Goal: Communication & Community: Answer question/provide support

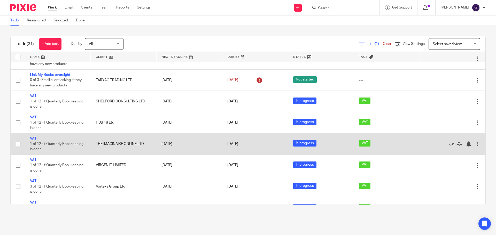
scroll to position [26, 0]
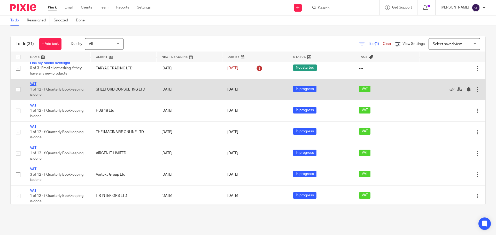
click at [33, 84] on link "VAT" at bounding box center [33, 84] width 6 height 4
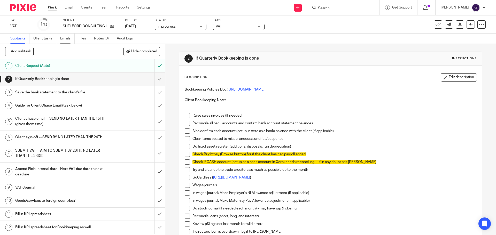
click at [70, 40] on link "Emails" at bounding box center [67, 39] width 14 height 10
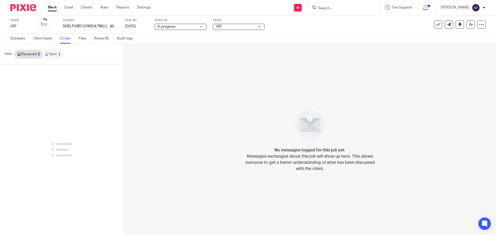
click at [56, 56] on link "Sent 1" at bounding box center [52, 54] width 20 height 8
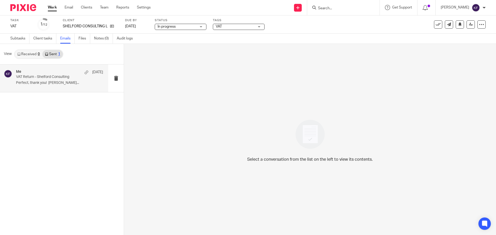
click at [51, 83] on p "Perfect, thank you! Kirsty Flowerdew..." at bounding box center [59, 83] width 87 height 4
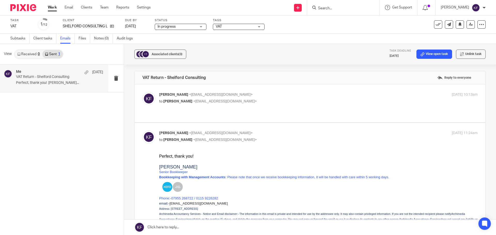
click at [252, 98] on div "Kirsty Flowerdew <kirsty@archimediaaccounts.co.uk> to Daniel Constance <djconst…" at bounding box center [265, 98] width 212 height 12
checkbox input "true"
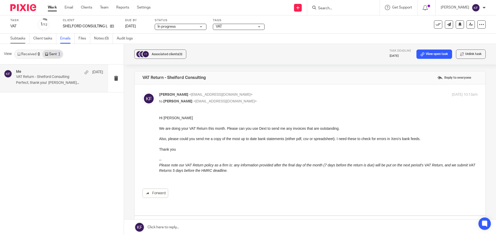
click at [17, 39] on link "Subtasks" at bounding box center [19, 39] width 19 height 10
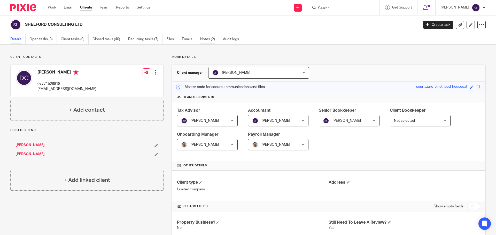
click at [207, 40] on link "Notes (2)" at bounding box center [209, 39] width 19 height 10
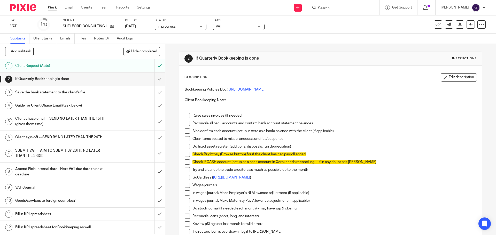
click at [53, 107] on h1 "Guide for Client Chase Email (task below)" at bounding box center [59, 106] width 89 height 8
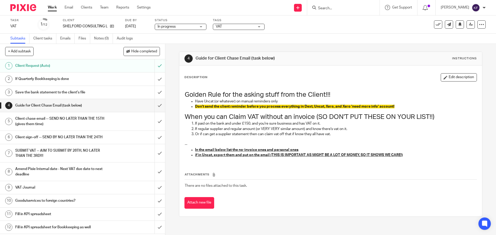
click at [54, 122] on h1 "Client chase email -- SEND NO LATER THAN THE 15TH (gives them time)" at bounding box center [59, 121] width 89 height 13
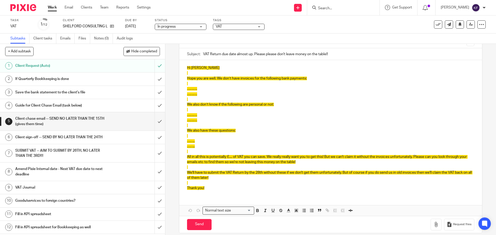
scroll to position [48, 0]
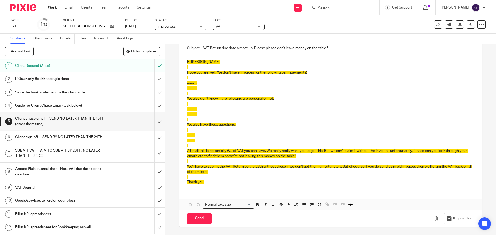
click at [205, 187] on div "Hi Daniel Hope you are well. We don’t have invoices for the following bank paym…" at bounding box center [330, 121] width 302 height 134
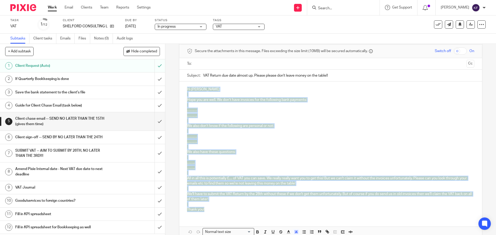
scroll to position [15, 0]
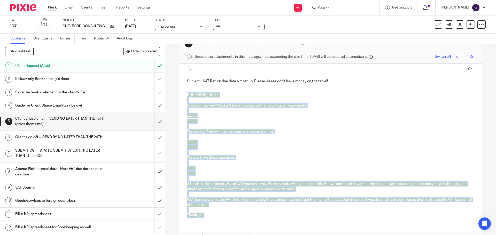
drag, startPoint x: 211, startPoint y: 184, endPoint x: 179, endPoint y: 93, distance: 96.4
click at [179, 93] on div "Hi Daniel Hope you are well. We don’t have invoices for the following bank paym…" at bounding box center [330, 154] width 302 height 134
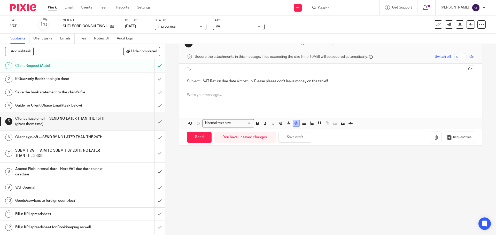
click at [295, 123] on polyline "button" at bounding box center [296, 123] width 2 height 2
click at [284, 130] on div "color:#FFFFFF" at bounding box center [284, 129] width 1 height 1
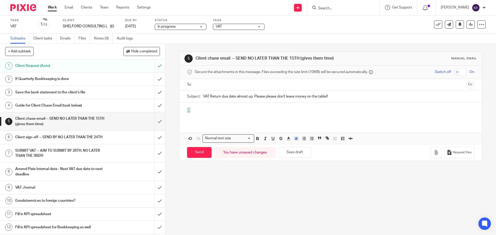
drag, startPoint x: 193, startPoint y: 95, endPoint x: 173, endPoint y: 92, distance: 20.6
click at [173, 92] on div "5 Client chase email -- SEND NO LATER THAN THE 15TH (gives them time) Manual em…" at bounding box center [330, 139] width 330 height 191
click at [293, 139] on button "button" at bounding box center [296, 138] width 6 height 6
click at [283, 146] on li "color:#FFFFFF" at bounding box center [285, 145] width 4 height 4
click at [209, 114] on div "Hi" at bounding box center [330, 112] width 302 height 20
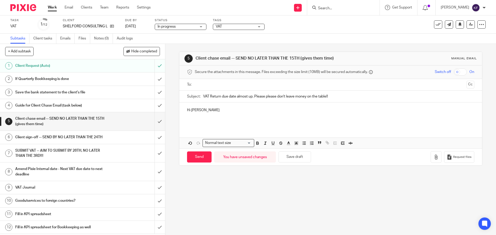
click at [342, 98] on input "VAT Return due date almost up. Please please don't leave money on the table!!" at bounding box center [338, 97] width 271 height 12
drag, startPoint x: 294, startPoint y: 98, endPoint x: 221, endPoint y: 100, distance: 72.8
click at [221, 100] on input "VAT Return due date almost up. Please please don't leave money on the table!!" at bounding box center [338, 97] width 271 height 12
click at [203, 97] on input "VAT Return information" at bounding box center [338, 97] width 271 height 12
type input "URGENT - VAT Return information"
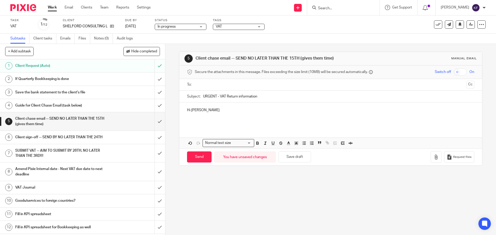
click at [191, 122] on p at bounding box center [330, 120] width 287 height 5
click at [198, 117] on p at bounding box center [330, 115] width 287 height 5
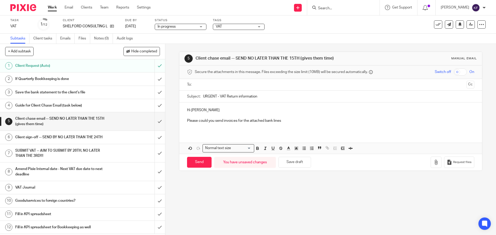
click at [327, 204] on div "5 Client chase email -- SEND NO LATER THAN THE 15TH (gives them time) Manual em…" at bounding box center [330, 139] width 330 height 191
click at [289, 122] on p "Please could you send invoices for the attached bank lines" at bounding box center [330, 120] width 287 height 5
click at [430, 165] on button "button" at bounding box center [435, 163] width 11 height 12
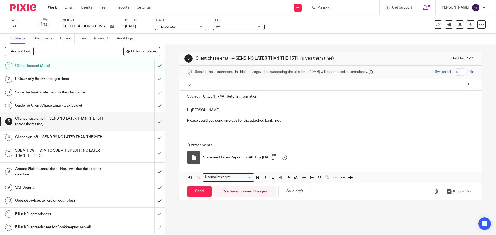
click at [289, 120] on p "Please could you send invoices for the attached bank lines" at bounding box center [330, 120] width 287 height 5
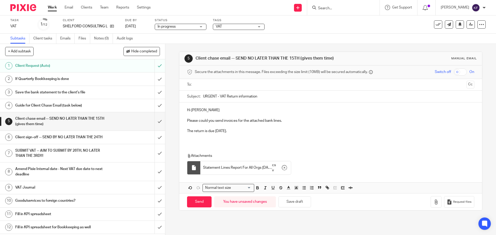
drag, startPoint x: 234, startPoint y: 131, endPoint x: 218, endPoint y: 131, distance: 16.8
click at [218, 131] on p "The return is due in two weeks." at bounding box center [330, 131] width 287 height 5
click at [241, 130] on p "The return is due in two weeks ." at bounding box center [330, 131] width 287 height 5
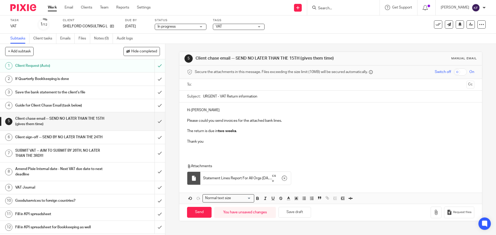
click at [195, 158] on div "Hi Dan Please could you send invoices for the attached bank lines. The return i…" at bounding box center [330, 152] width 302 height 101
click at [184, 148] on div "Hi Dan Please could you send invoices for the attached bank lines. The return i…" at bounding box center [330, 127] width 302 height 51
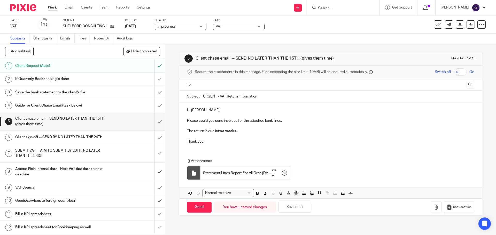
click at [223, 82] on input "text" at bounding box center [329, 85] width 267 height 6
click at [196, 210] on input "Send" at bounding box center [199, 208] width 25 height 11
type input "Sent"
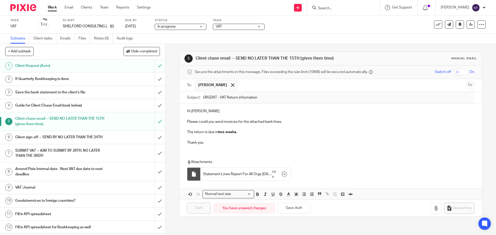
click at [54, 6] on link "Work" at bounding box center [52, 7] width 9 height 5
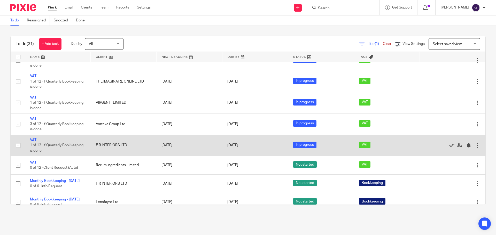
scroll to position [77, 0]
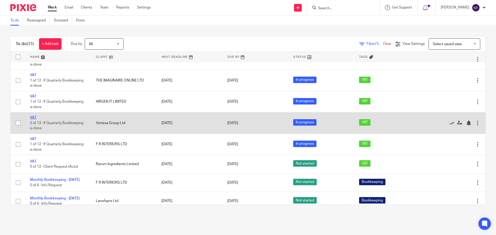
click at [33, 118] on link "VAT" at bounding box center [33, 118] width 6 height 4
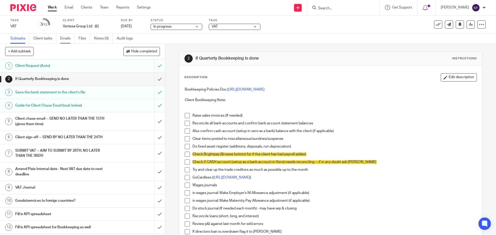
click at [71, 39] on link "Emails" at bounding box center [67, 39] width 14 height 10
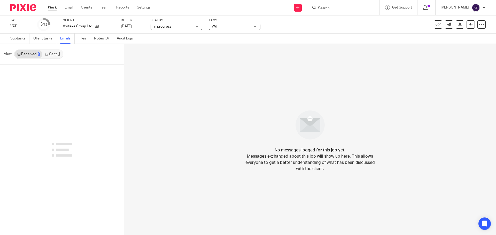
click at [55, 54] on link "Sent 1" at bounding box center [52, 54] width 20 height 8
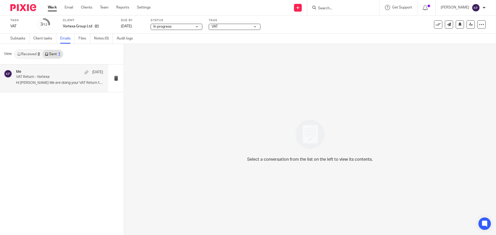
click at [53, 87] on div "Me 4 Aug VAT Return - Vortexa Hi Dave We are doing your VAT Return this..." at bounding box center [59, 78] width 87 height 17
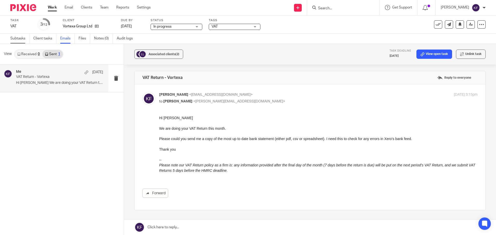
click at [18, 40] on link "Subtasks" at bounding box center [19, 39] width 19 height 10
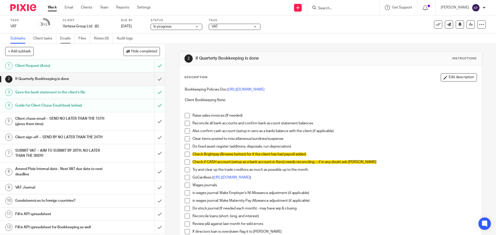
click at [66, 40] on link "Emails" at bounding box center [67, 39] width 14 height 10
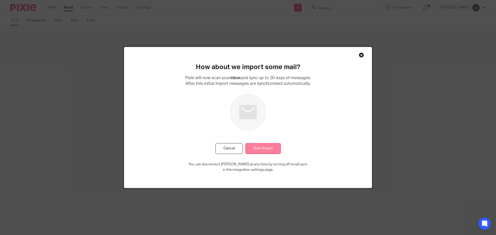
click at [266, 145] on input "Start Import" at bounding box center [262, 148] width 35 height 11
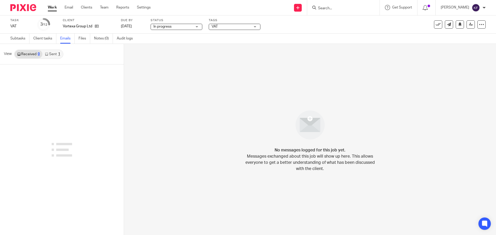
click at [55, 50] on link "Sent 1" at bounding box center [52, 54] width 20 height 8
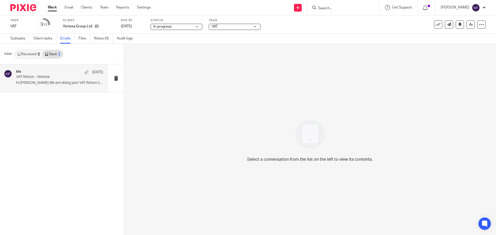
click at [56, 80] on div "Me 4 Aug VAT Return - Vortexa Hi Dave We are doing your VAT Return this..." at bounding box center [59, 78] width 87 height 17
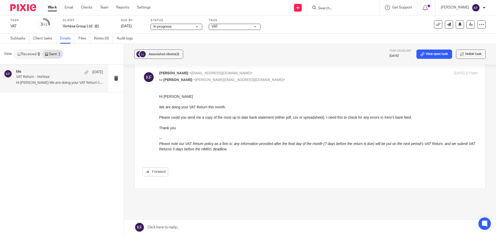
scroll to position [42, 0]
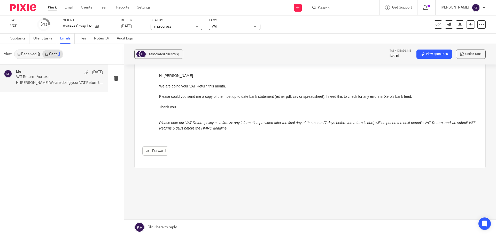
click at [31, 56] on link "Received 0" at bounding box center [29, 54] width 28 height 8
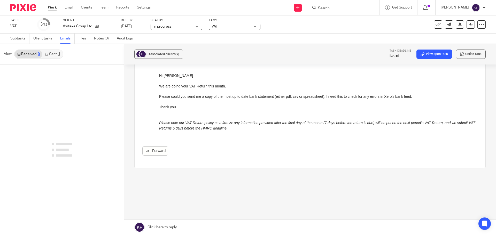
click at [52, 57] on link "Sent 1" at bounding box center [52, 54] width 20 height 8
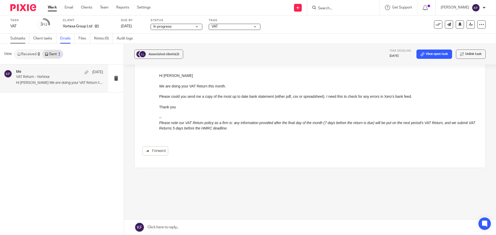
click at [19, 37] on link "Subtasks" at bounding box center [19, 39] width 19 height 10
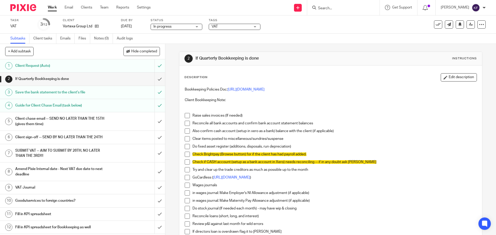
click at [60, 141] on h1 "Client sign-off -- SEND BY NO LATER THAN THE 24TH" at bounding box center [59, 137] width 89 height 8
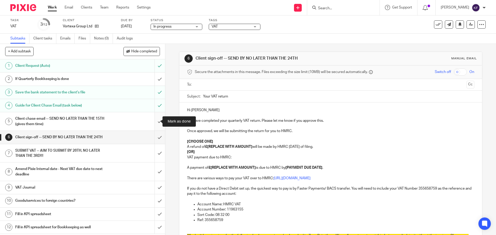
click at [157, 122] on input "submit" at bounding box center [82, 121] width 165 height 18
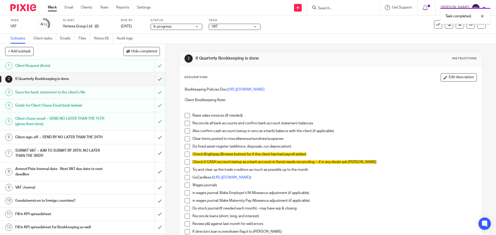
click at [107, 141] on div "Client sign-off -- SEND BY NO LATER THAN THE 24TH" at bounding box center [82, 137] width 134 height 8
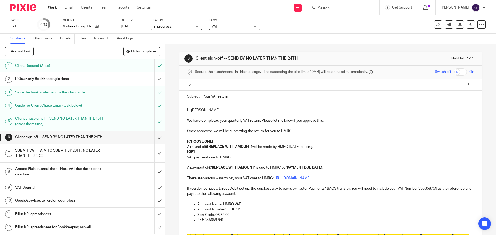
drag, startPoint x: 210, startPoint y: 97, endPoint x: 181, endPoint y: 97, distance: 29.4
click at [181, 97] on div "Subject: Your VAT return" at bounding box center [330, 97] width 302 height 12
type input "Vortexa VAT return"
click at [201, 110] on p "Hi David" at bounding box center [330, 110] width 287 height 5
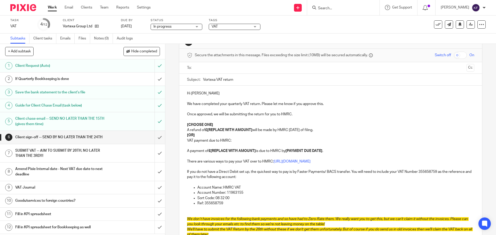
scroll to position [26, 0]
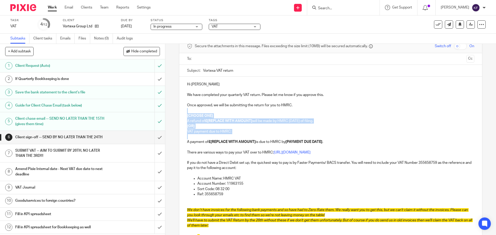
drag, startPoint x: 234, startPoint y: 134, endPoint x: 182, endPoint y: 113, distance: 56.7
click at [182, 113] on div "Hi Dave We have completed your quarterly VAT return. Please let me know if you …" at bounding box center [330, 183] width 302 height 213
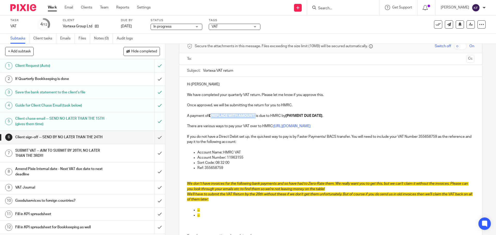
drag, startPoint x: 255, startPoint y: 116, endPoint x: 210, endPoint y: 118, distance: 44.7
click at [210, 118] on p "A payment of £[REPLACE WITH AMOUNT] is due to HMRC by [PAYMENT DUE DATE] ." at bounding box center [330, 115] width 287 height 5
click at [290, 116] on p "A payment of £950.97 is due to HMRC by [PAYMENT DUE DATE] ." at bounding box center [330, 115] width 287 height 5
drag, startPoint x: 289, startPoint y: 116, endPoint x: 253, endPoint y: 117, distance: 36.1
click at [253, 117] on strong "[PAYMENT DUE DATE]" at bounding box center [269, 116] width 37 height 4
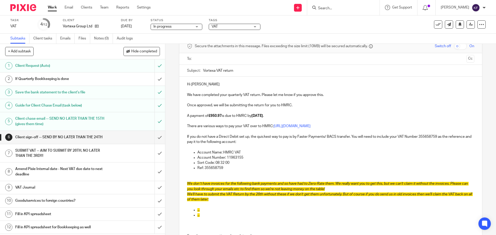
click at [251, 116] on p "A payment of £950.97 is due to HMRC by 7th September 2025 ." at bounding box center [330, 115] width 287 height 5
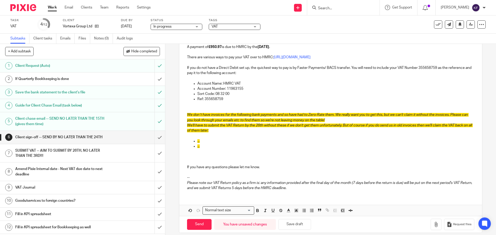
scroll to position [100, 0]
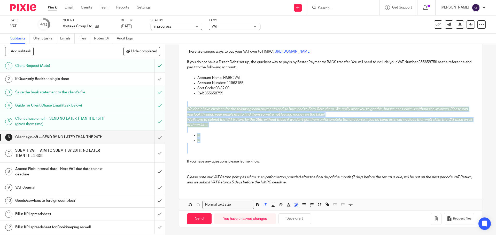
drag, startPoint x: 205, startPoint y: 155, endPoint x: 184, endPoint y: 103, distance: 56.5
click at [184, 103] on div "Hi Dave We have completed your quarterly VAT return. Please let me know if you …" at bounding box center [330, 95] width 302 height 187
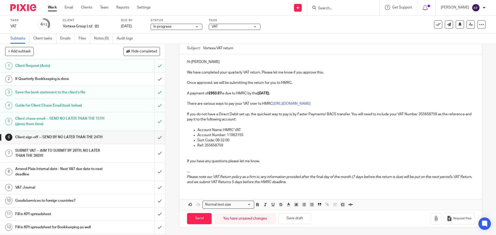
scroll to position [45, 0]
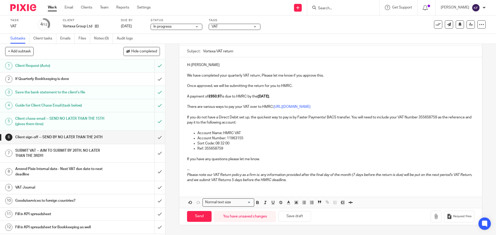
click at [265, 159] on p "If you have any questions please let me know." at bounding box center [330, 159] width 287 height 5
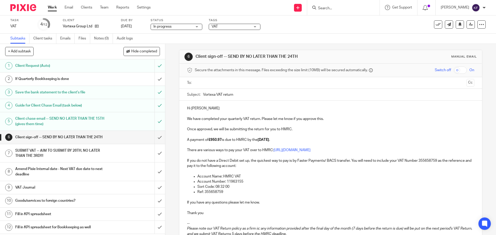
scroll to position [53, 0]
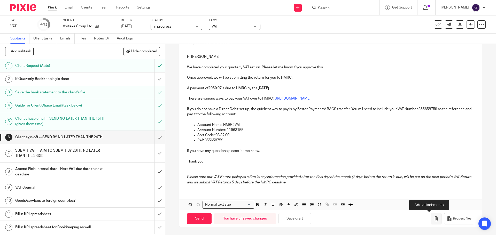
click at [433, 217] on icon "button" at bounding box center [435, 218] width 5 height 5
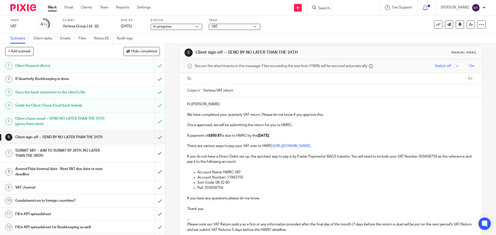
scroll to position [5, 0]
click at [217, 80] on input "text" at bounding box center [329, 80] width 267 height 6
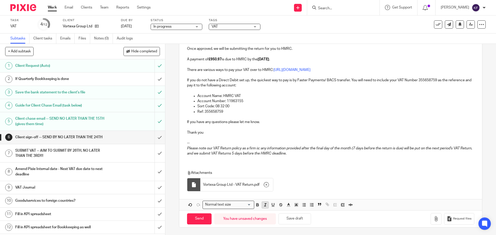
scroll to position [84, 0]
click at [196, 219] on input "Send" at bounding box center [199, 218] width 25 height 11
type input "Sent"
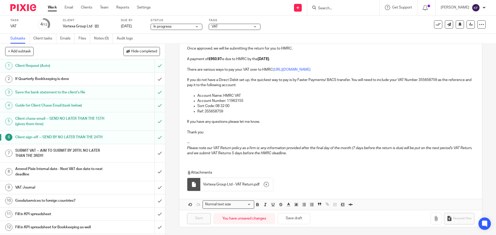
click at [51, 9] on link "Work" at bounding box center [52, 7] width 9 height 5
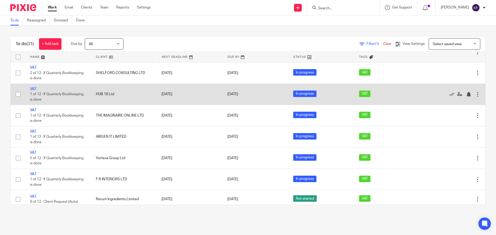
scroll to position [52, 0]
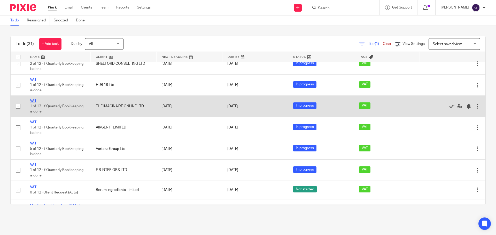
click at [31, 100] on link "VAT" at bounding box center [33, 101] width 6 height 4
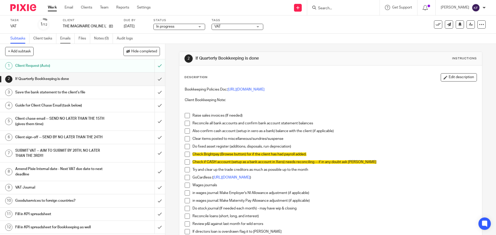
click at [67, 40] on link "Emails" at bounding box center [67, 39] width 14 height 10
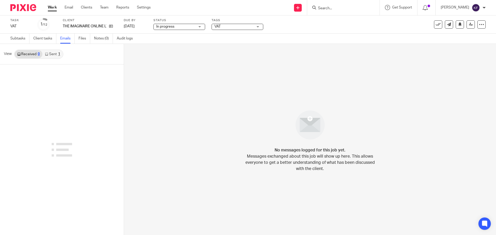
click at [56, 56] on link "Sent 1" at bounding box center [52, 54] width 20 height 8
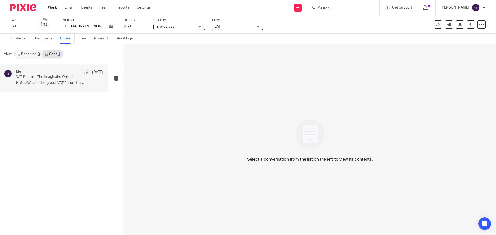
click at [62, 80] on div "Me 8 Aug VAT Return - The Imaginaire Online Hi Seb We are doing your VAT Return…" at bounding box center [59, 78] width 87 height 17
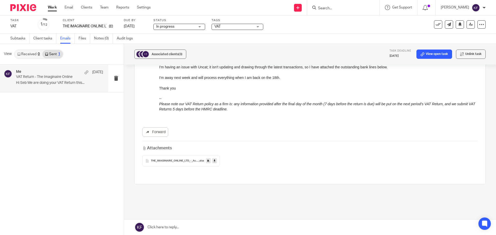
scroll to position [77, 0]
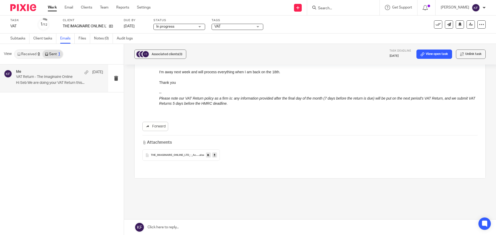
click at [175, 156] on span "THE_IMAGINAIRE_ONLINE_LTD_-_Account_Transactions" at bounding box center [175, 155] width 48 height 3
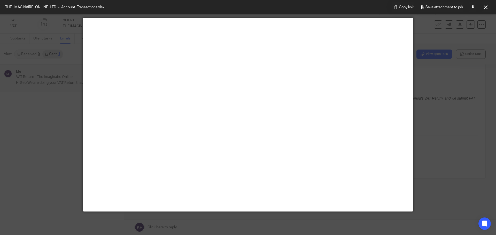
scroll to position [0, 0]
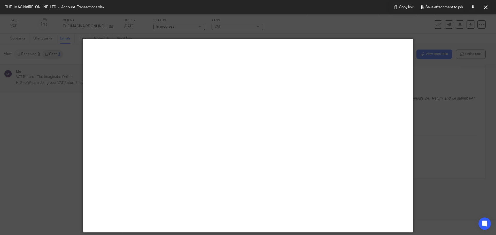
click at [423, 115] on div at bounding box center [248, 117] width 496 height 235
click at [44, 123] on div at bounding box center [248, 117] width 496 height 235
click at [483, 8] on button at bounding box center [485, 7] width 10 height 10
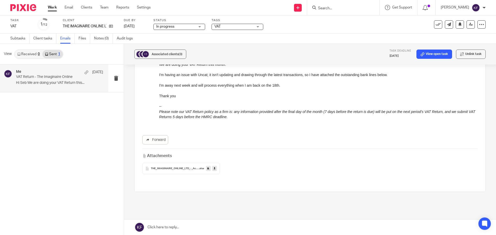
scroll to position [52, 0]
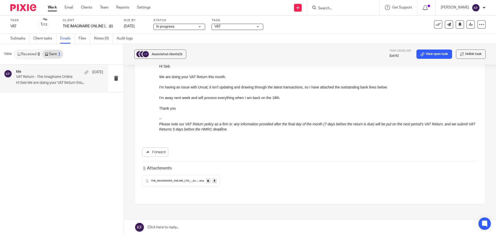
click at [214, 182] on icon at bounding box center [214, 181] width 2 height 4
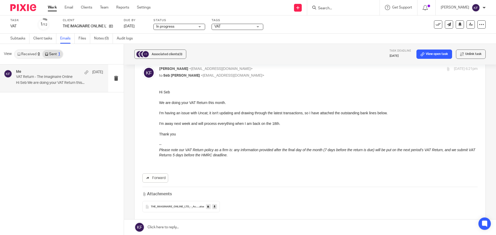
scroll to position [0, 0]
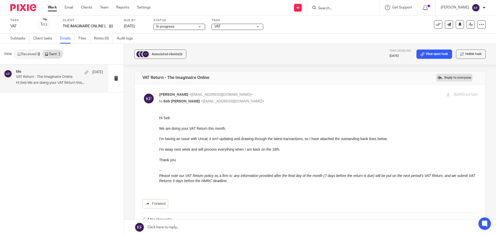
click at [451, 78] on label "Reply to everyone" at bounding box center [454, 78] width 36 height 8
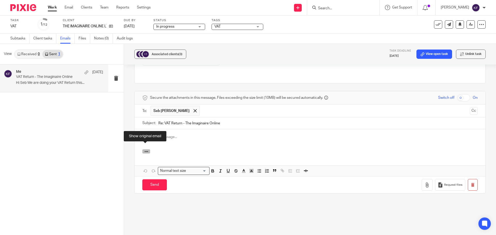
click at [148, 149] on button "button" at bounding box center [146, 151] width 8 height 4
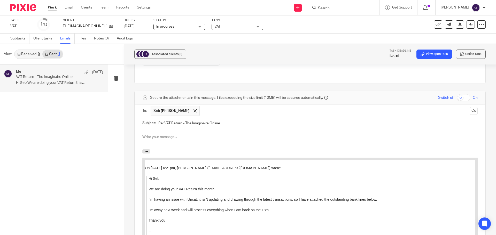
click at [179, 134] on p at bounding box center [309, 136] width 335 height 5
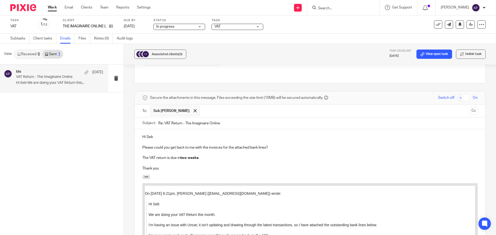
drag, startPoint x: 163, startPoint y: 119, endPoint x: 152, endPoint y: 118, distance: 10.3
click at [152, 118] on div "Subject: Re: VAT Return - The Imaginaire Online" at bounding box center [309, 123] width 335 height 12
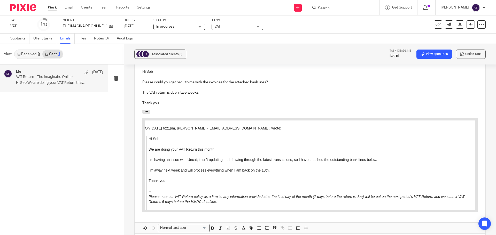
scroll to position [290, 0]
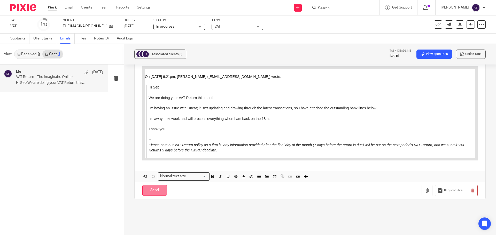
type input "URGENT - VAT Return - The Imaginaire Online"
click at [157, 187] on input "Send" at bounding box center [154, 190] width 25 height 11
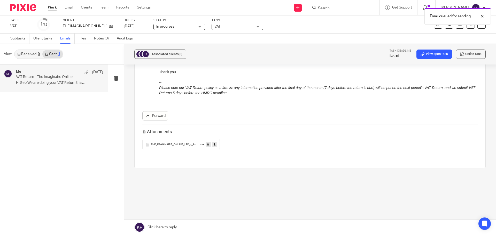
scroll to position [83, 0]
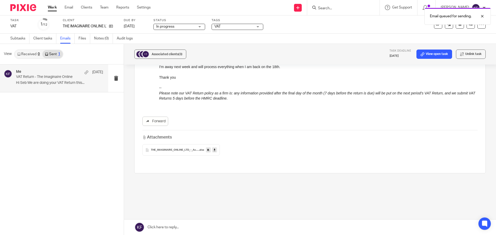
click at [28, 60] on div "View Received 0 Sent 1" at bounding box center [62, 54] width 124 height 21
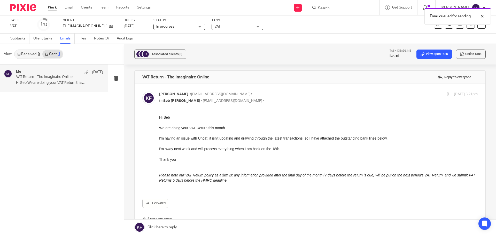
scroll to position [0, 0]
click at [30, 53] on link "Received 0" at bounding box center [29, 54] width 28 height 8
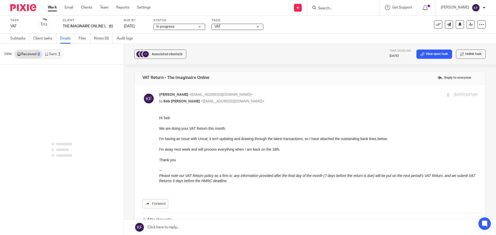
click at [54, 53] on link "Sent 1" at bounding box center [52, 54] width 20 height 8
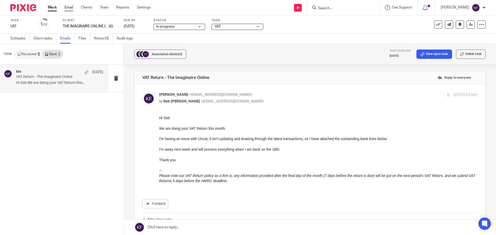
click at [71, 9] on link "Email" at bounding box center [69, 7] width 9 height 5
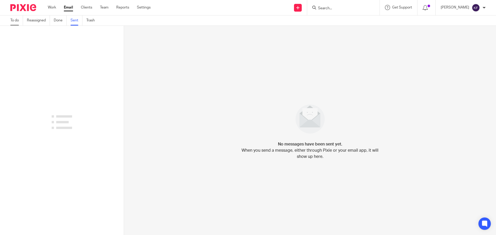
click at [12, 22] on link "To do" at bounding box center [16, 20] width 13 height 10
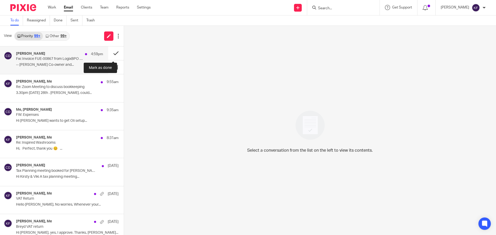
click at [113, 55] on button at bounding box center [115, 53] width 15 height 14
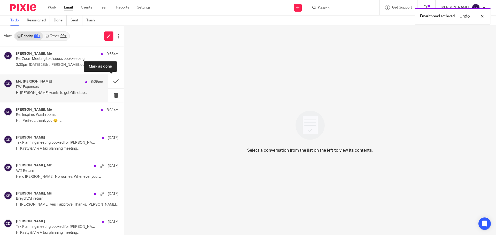
click at [113, 80] on button at bounding box center [115, 81] width 15 height 14
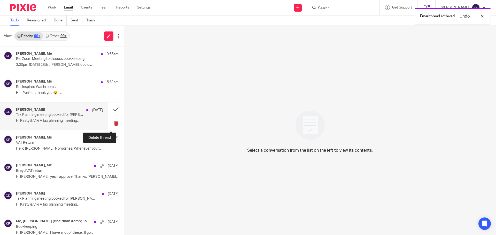
click at [115, 126] on button at bounding box center [115, 123] width 15 height 14
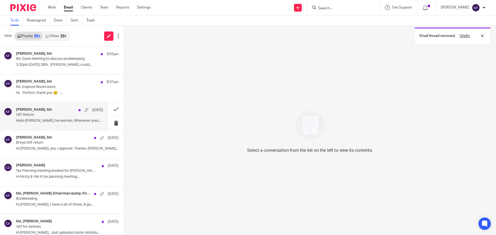
click at [54, 122] on p "Hello Kirsty, No worries, Whenever your..." at bounding box center [59, 121] width 87 height 4
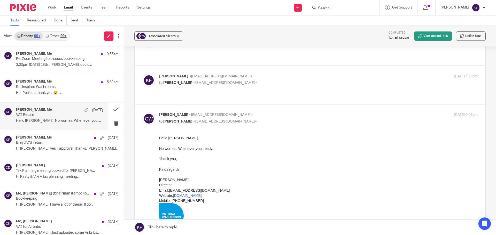
scroll to position [74, 0]
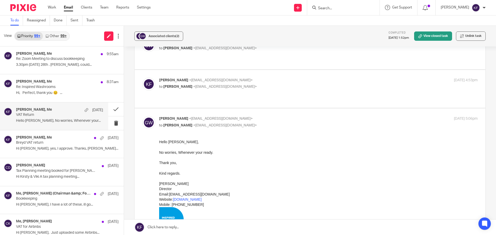
click at [287, 84] on p "to Glenn Whistler <gwhistler@inspiredwashrooms.co.uk>" at bounding box center [265, 86] width 212 height 5
checkbox input "true"
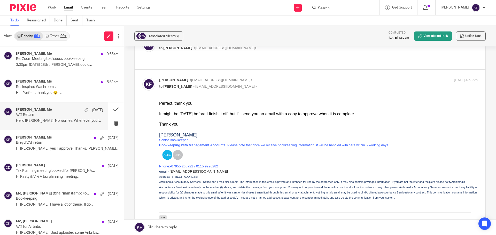
scroll to position [0, 0]
click at [114, 109] on button at bounding box center [115, 109] width 15 height 14
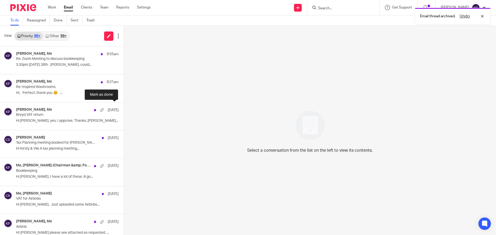
click at [124, 109] on button at bounding box center [126, 109] width 4 height 14
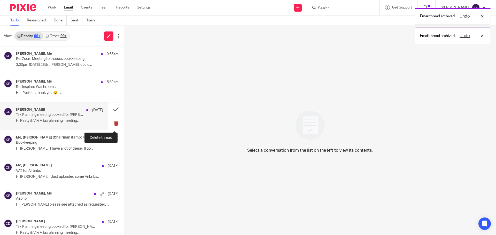
click at [114, 124] on button at bounding box center [115, 123] width 15 height 14
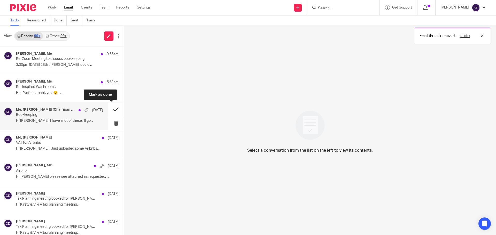
click at [114, 111] on button at bounding box center [115, 109] width 15 height 14
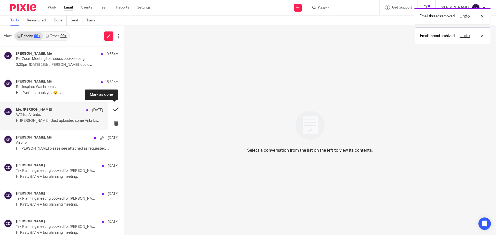
click at [114, 110] on button at bounding box center [115, 109] width 15 height 14
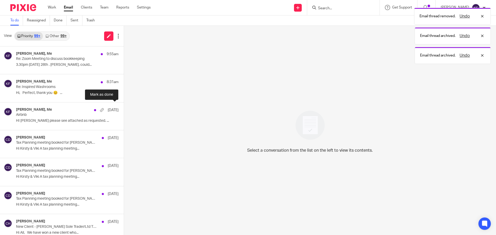
click at [124, 110] on button at bounding box center [126, 109] width 4 height 14
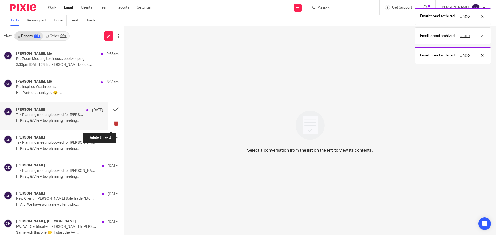
click at [113, 125] on button at bounding box center [115, 123] width 15 height 14
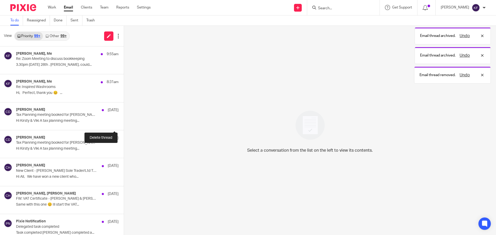
click at [124, 125] on button at bounding box center [126, 123] width 4 height 14
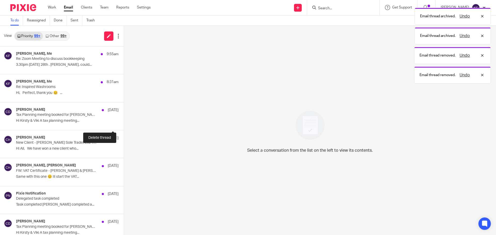
click at [124, 125] on button at bounding box center [126, 123] width 4 height 14
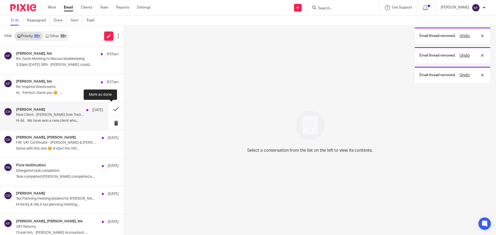
click at [113, 111] on button at bounding box center [115, 109] width 15 height 14
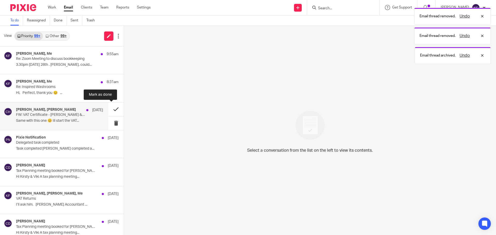
click at [112, 108] on button at bounding box center [115, 109] width 15 height 14
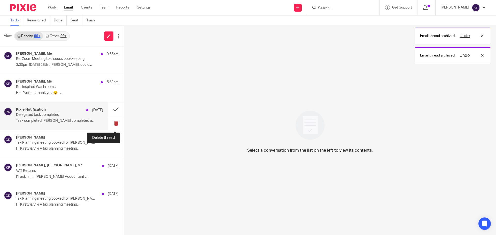
click at [114, 124] on button at bounding box center [115, 123] width 15 height 14
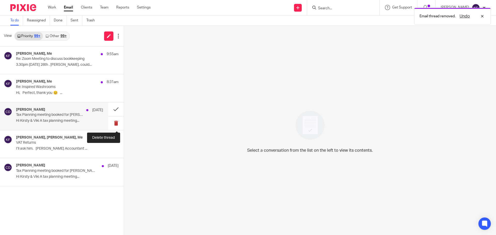
click at [116, 124] on button at bounding box center [115, 123] width 15 height 14
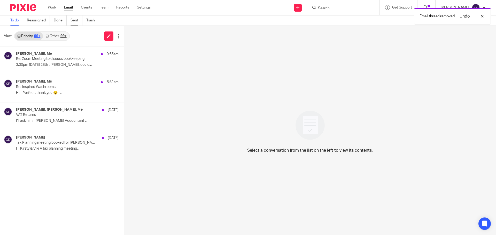
click at [78, 21] on link "Sent" at bounding box center [76, 20] width 12 height 10
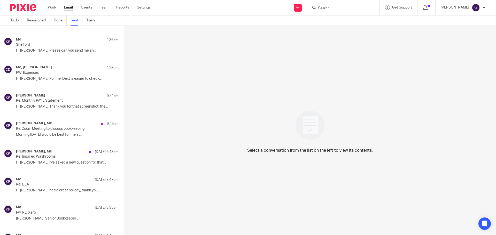
scroll to position [103, 0]
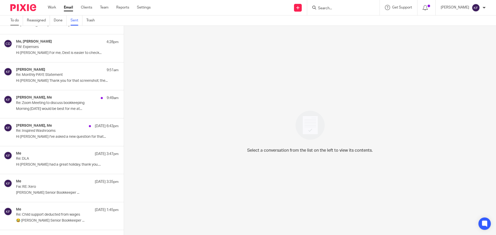
click at [15, 20] on link "To do" at bounding box center [16, 20] width 13 height 10
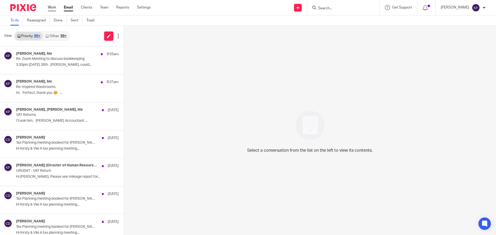
click at [52, 7] on link "Work" at bounding box center [52, 7] width 8 height 5
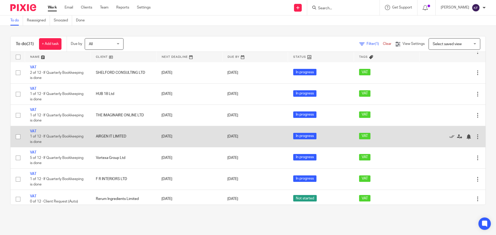
scroll to position [52, 0]
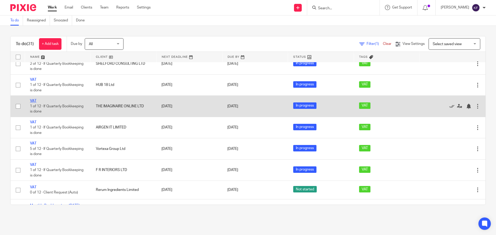
click at [34, 101] on link "VAT" at bounding box center [33, 101] width 6 height 4
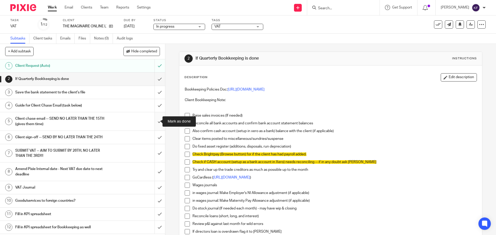
click at [154, 120] on input "submit" at bounding box center [82, 121] width 165 height 18
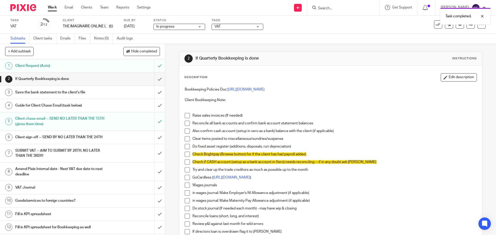
click at [53, 6] on link "Work" at bounding box center [52, 7] width 9 height 5
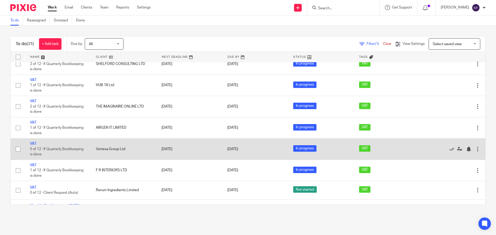
scroll to position [52, 0]
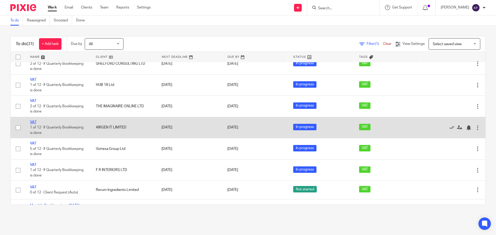
click at [33, 122] on link "VAT" at bounding box center [33, 123] width 6 height 4
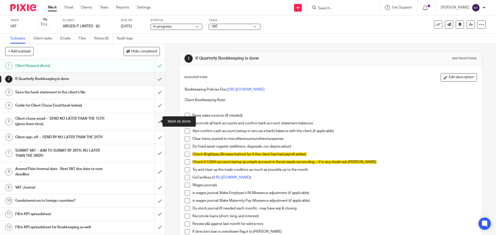
click at [154, 122] on input "submit" at bounding box center [82, 121] width 165 height 18
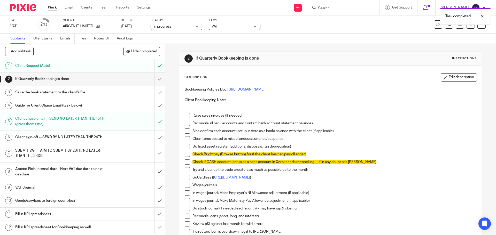
click at [54, 10] on link "Work" at bounding box center [52, 7] width 9 height 5
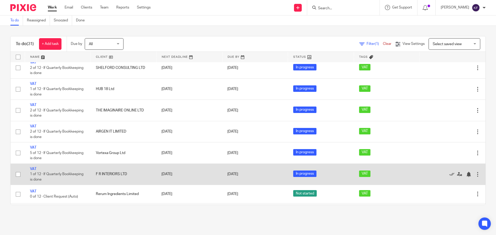
scroll to position [52, 0]
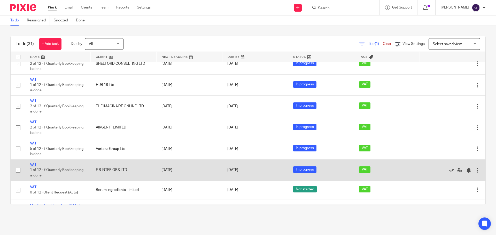
click at [33, 165] on link "VAT" at bounding box center [33, 165] width 6 height 4
